Goal: Task Accomplishment & Management: Manage account settings

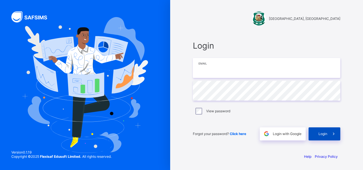
type input "**********"
click at [328, 134] on span at bounding box center [334, 133] width 13 height 13
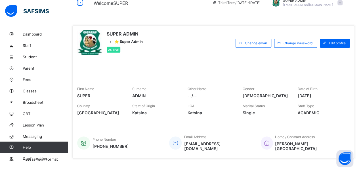
scroll to position [8, 0]
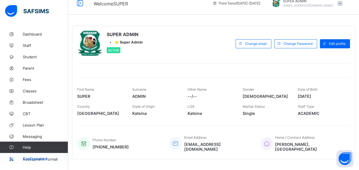
click at [29, 160] on span "Configuration" at bounding box center [45, 158] width 45 height 5
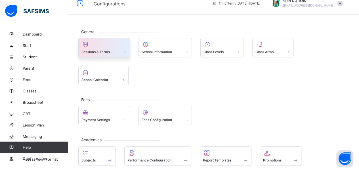
click at [107, 55] on div "Sessions & Terms" at bounding box center [104, 47] width 52 height 19
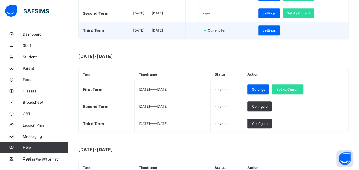
scroll to position [127, 0]
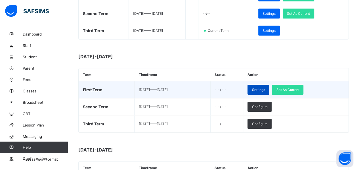
click at [269, 90] on div "Settings" at bounding box center [259, 90] width 22 height 10
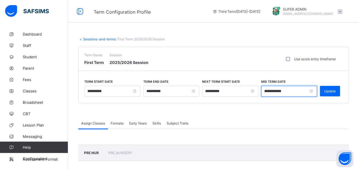
click at [270, 90] on input "**********" at bounding box center [289, 91] width 56 height 11
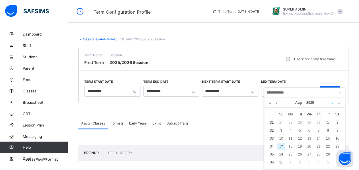
click at [334, 103] on link at bounding box center [333, 103] width 4 height 10
click at [311, 122] on div "1" at bounding box center [309, 122] width 7 height 7
type input "**********"
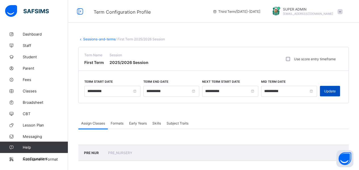
click at [331, 88] on div "Update" at bounding box center [330, 91] width 20 height 11
click at [118, 121] on span "Formats" at bounding box center [117, 123] width 13 height 4
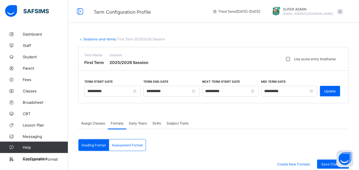
click at [141, 124] on div "Early Years" at bounding box center [137, 122] width 23 height 11
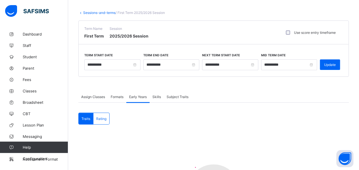
scroll to position [10, 0]
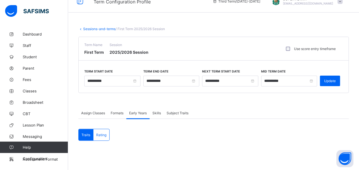
click at [158, 111] on span "Skills" at bounding box center [156, 113] width 9 height 4
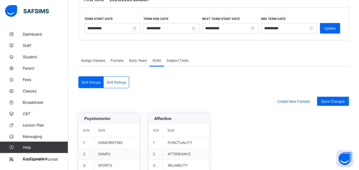
scroll to position [0, 0]
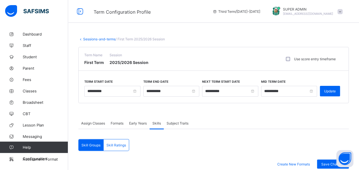
click at [177, 122] on span "Subject Traits" at bounding box center [178, 123] width 22 height 4
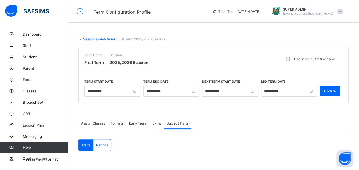
click at [91, 39] on link "Sessions-and-terms" at bounding box center [99, 39] width 32 height 4
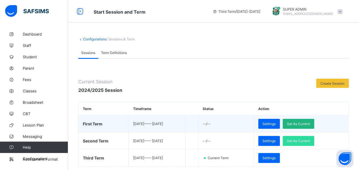
click at [303, 123] on span "Set As Current" at bounding box center [298, 123] width 23 height 4
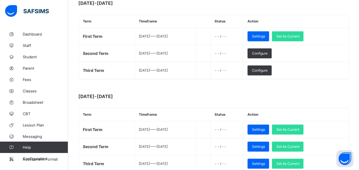
scroll to position [181, 0]
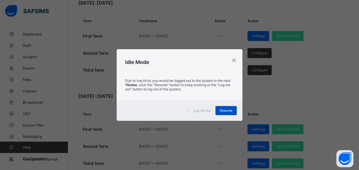
click at [222, 112] on div "Resume" at bounding box center [225, 110] width 21 height 9
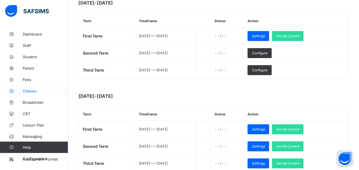
click at [29, 91] on span "Classes" at bounding box center [45, 91] width 45 height 5
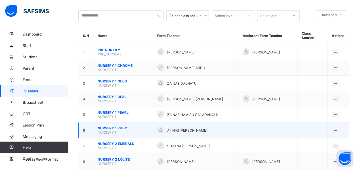
scroll to position [50, 0]
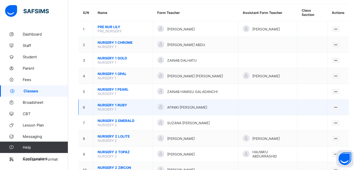
click at [116, 103] on span "NURSERY 1 RUBY" at bounding box center [123, 105] width 51 height 4
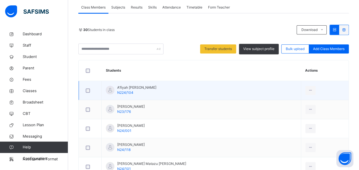
scroll to position [103, 0]
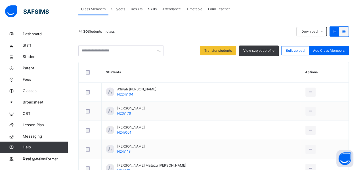
click at [224, 66] on th "Students" at bounding box center [202, 72] width 200 height 21
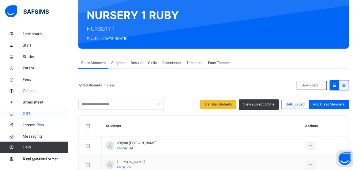
scroll to position [49, 0]
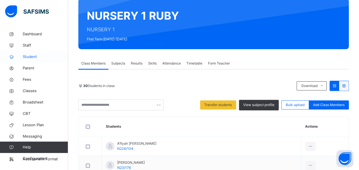
click at [26, 55] on span "Student" at bounding box center [45, 57] width 45 height 6
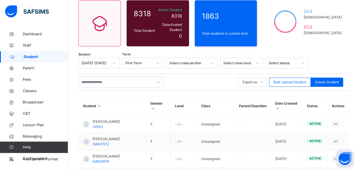
click at [347, 159] on button "Open asap" at bounding box center [344, 158] width 17 height 17
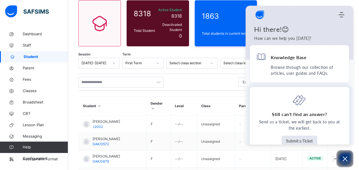
click at [300, 141] on button "Submit a Ticket" at bounding box center [300, 140] width 36 height 11
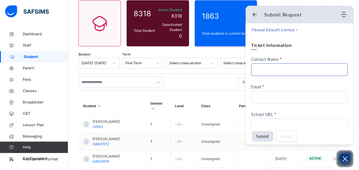
click at [265, 71] on input "Contact Name" at bounding box center [299, 69] width 97 height 12
type input "**********"
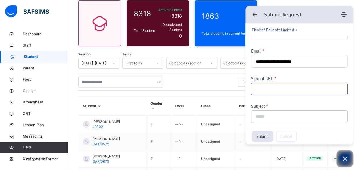
scroll to position [37, 0]
click at [260, 89] on input "School URL" at bounding box center [299, 87] width 97 height 12
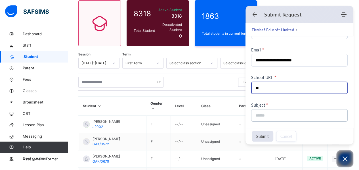
type input "*"
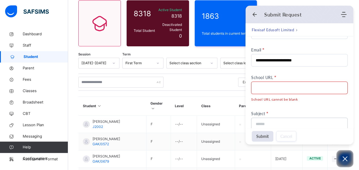
click at [257, 88] on input "School URL" at bounding box center [299, 87] width 97 height 12
paste input "**********"
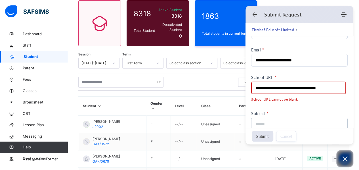
scroll to position [0, 0]
type input "**********"
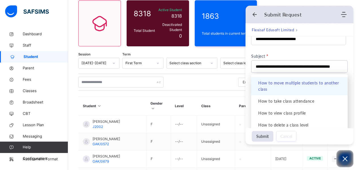
type input "**********"
click at [282, 86] on li "How to move multiple students to another class" at bounding box center [299, 86] width 97 height 18
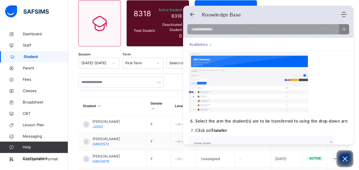
scroll to position [150, 0]
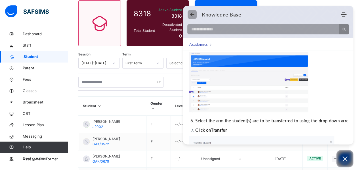
click at [191, 12] on icon "Back" at bounding box center [192, 15] width 6 height 6
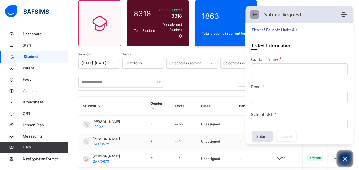
scroll to position [0, 0]
click at [251, 15] on div "Submit Request Home Knowledge Base Submit Ticket" at bounding box center [300, 14] width 108 height 11
click at [252, 15] on icon "Back" at bounding box center [255, 15] width 6 height 6
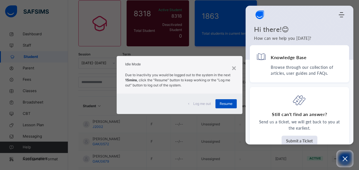
click at [222, 103] on span "Resume" at bounding box center [226, 103] width 13 height 5
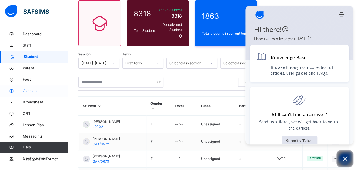
click at [27, 87] on link "Classes" at bounding box center [34, 90] width 68 height 11
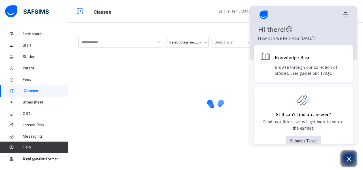
click at [349, 159] on icon "Open asap" at bounding box center [349, 158] width 5 height 5
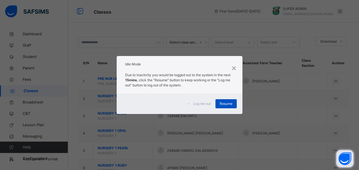
click at [223, 105] on span "Resume" at bounding box center [226, 103] width 13 height 5
click at [224, 102] on span "Resume" at bounding box center [226, 103] width 13 height 5
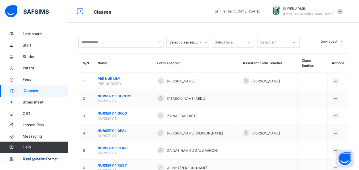
click at [16, 158] on icon at bounding box center [11, 158] width 23 height 4
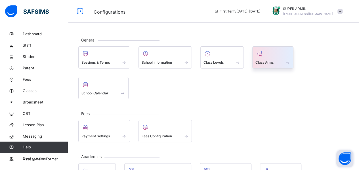
click at [264, 54] on div at bounding box center [272, 53] width 35 height 9
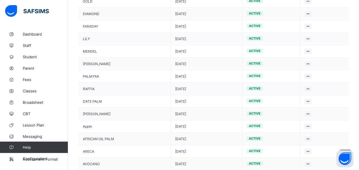
scroll to position [332, 0]
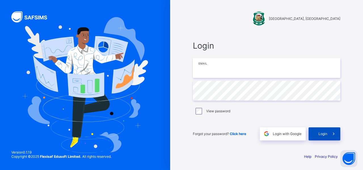
type input "**********"
click at [314, 135] on div "Login" at bounding box center [325, 133] width 32 height 13
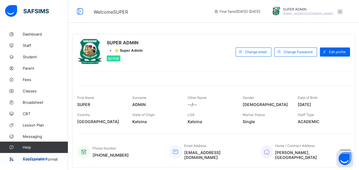
click at [10, 160] on icon at bounding box center [11, 158] width 23 height 4
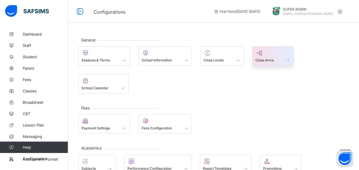
click at [264, 54] on div at bounding box center [272, 52] width 35 height 7
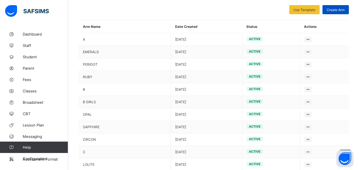
scroll to position [51, 0]
click at [341, 8] on span "Create Arm" at bounding box center [336, 9] width 18 height 4
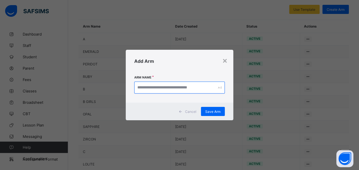
click at [190, 89] on input "text" at bounding box center [179, 87] width 91 height 12
click at [186, 88] on input "text" at bounding box center [179, 87] width 91 height 12
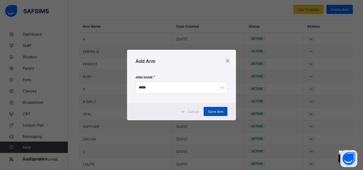
click at [210, 111] on span "Save Arm" at bounding box center [215, 111] width 15 height 4
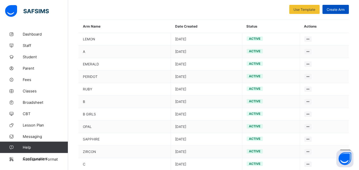
click at [336, 9] on span "Create Arm" at bounding box center [336, 9] width 18 height 4
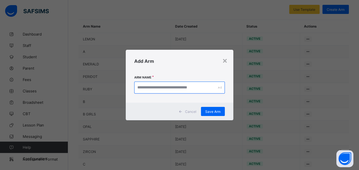
click at [155, 87] on input "text" at bounding box center [179, 87] width 91 height 12
type input "*****"
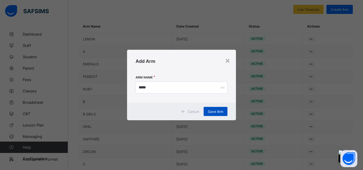
click at [213, 114] on div "Save Arm" at bounding box center [216, 111] width 24 height 9
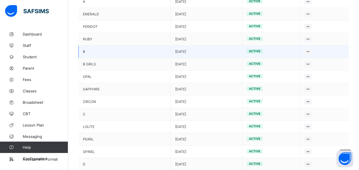
scroll to position [0, 0]
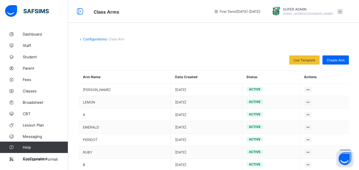
click at [93, 39] on link "Configurations" at bounding box center [94, 39] width 23 height 4
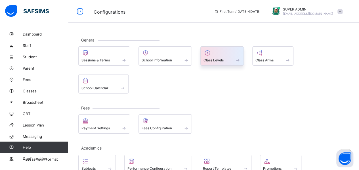
click at [226, 62] on div "Class Levels" at bounding box center [222, 60] width 37 height 5
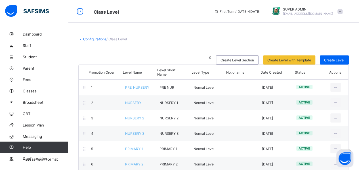
click at [98, 39] on link "Configurations" at bounding box center [94, 39] width 23 height 4
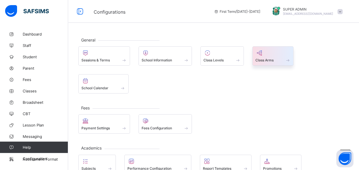
click at [272, 53] on div at bounding box center [272, 52] width 35 height 7
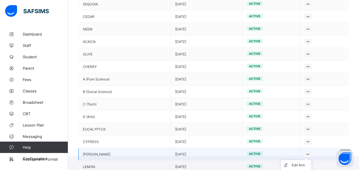
scroll to position [565, 0]
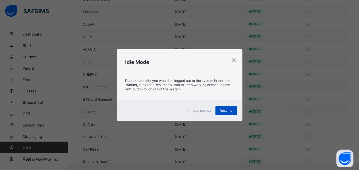
click at [224, 110] on span "Resume" at bounding box center [226, 110] width 13 height 4
